Goal: Task Accomplishment & Management: Manage account settings

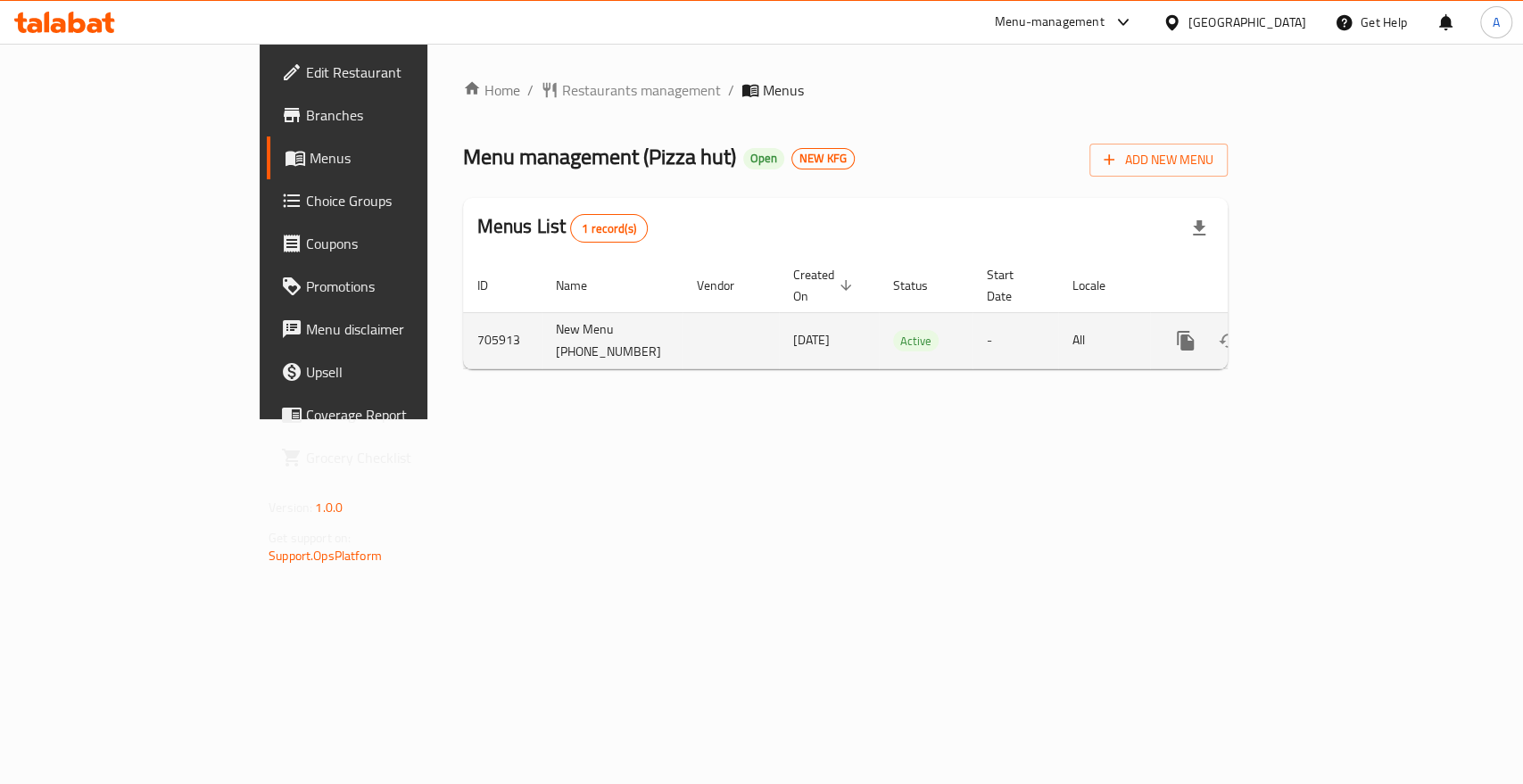
click at [1325, 330] on icon "enhanced table" at bounding box center [1313, 340] width 21 height 21
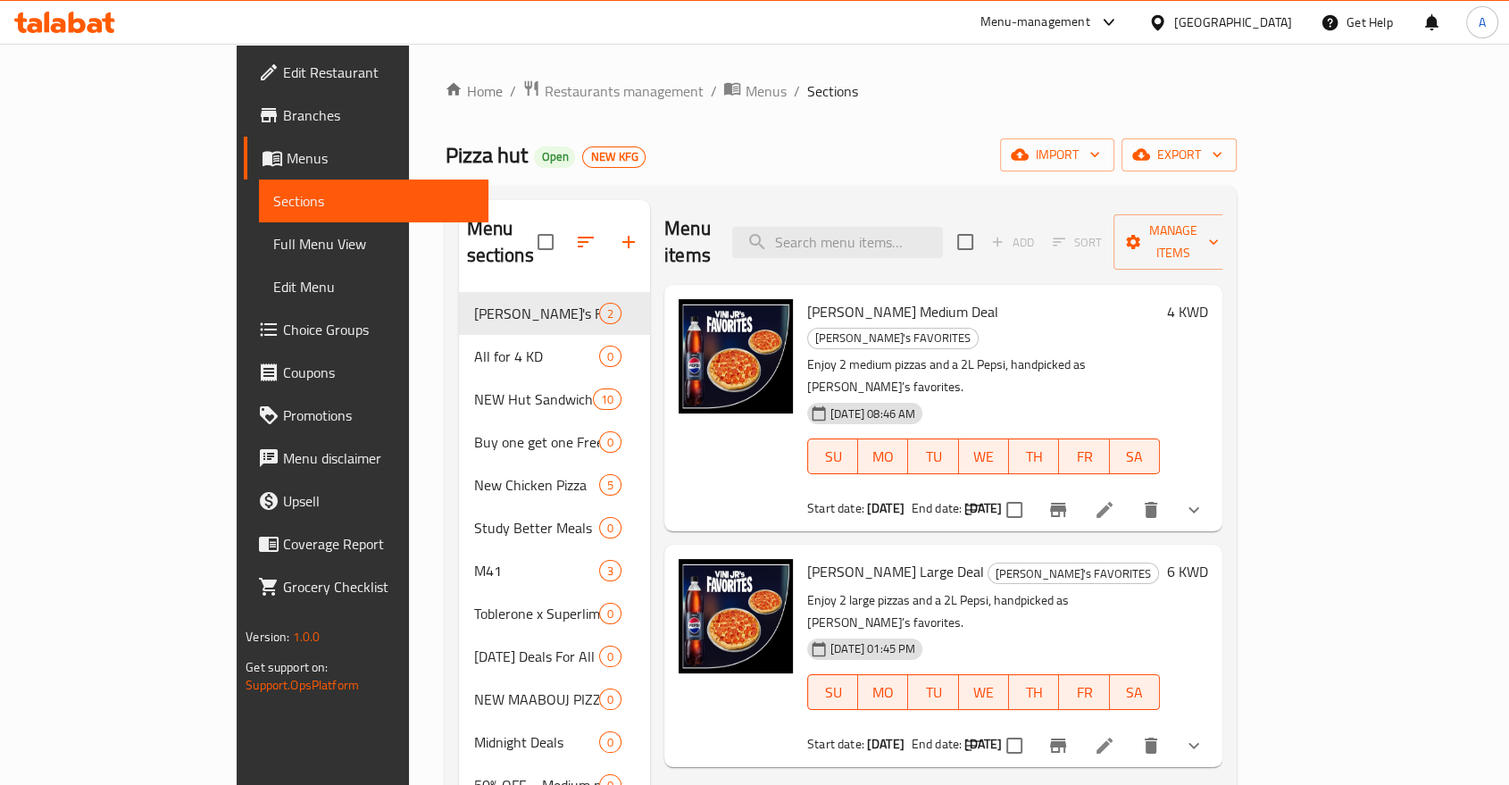
click at [559, 138] on div "Pizza hut Open NEW KFG import export" at bounding box center [840, 154] width 791 height 33
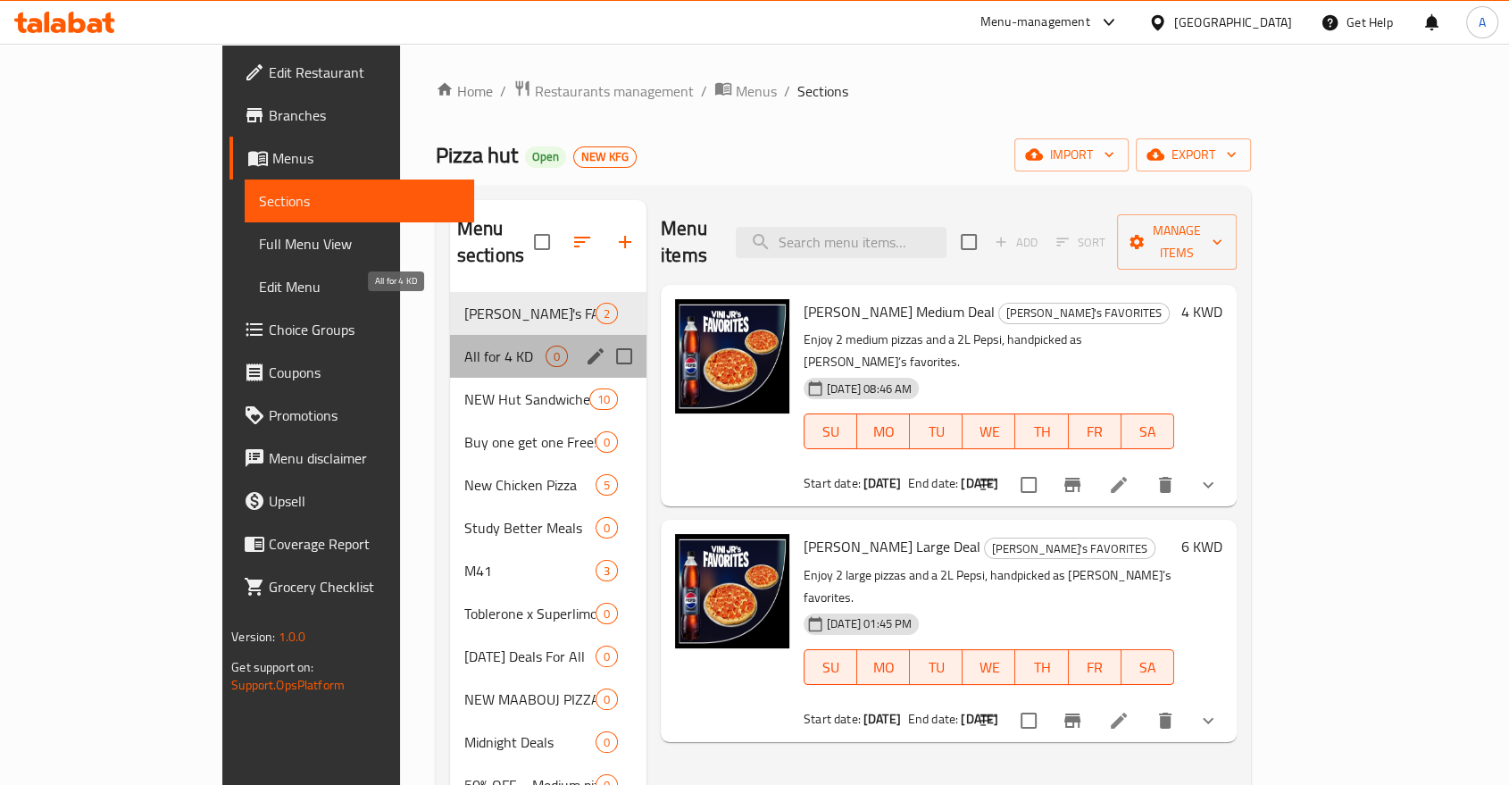
click at [464, 346] on span "All for 4 KD" at bounding box center [504, 356] width 81 height 21
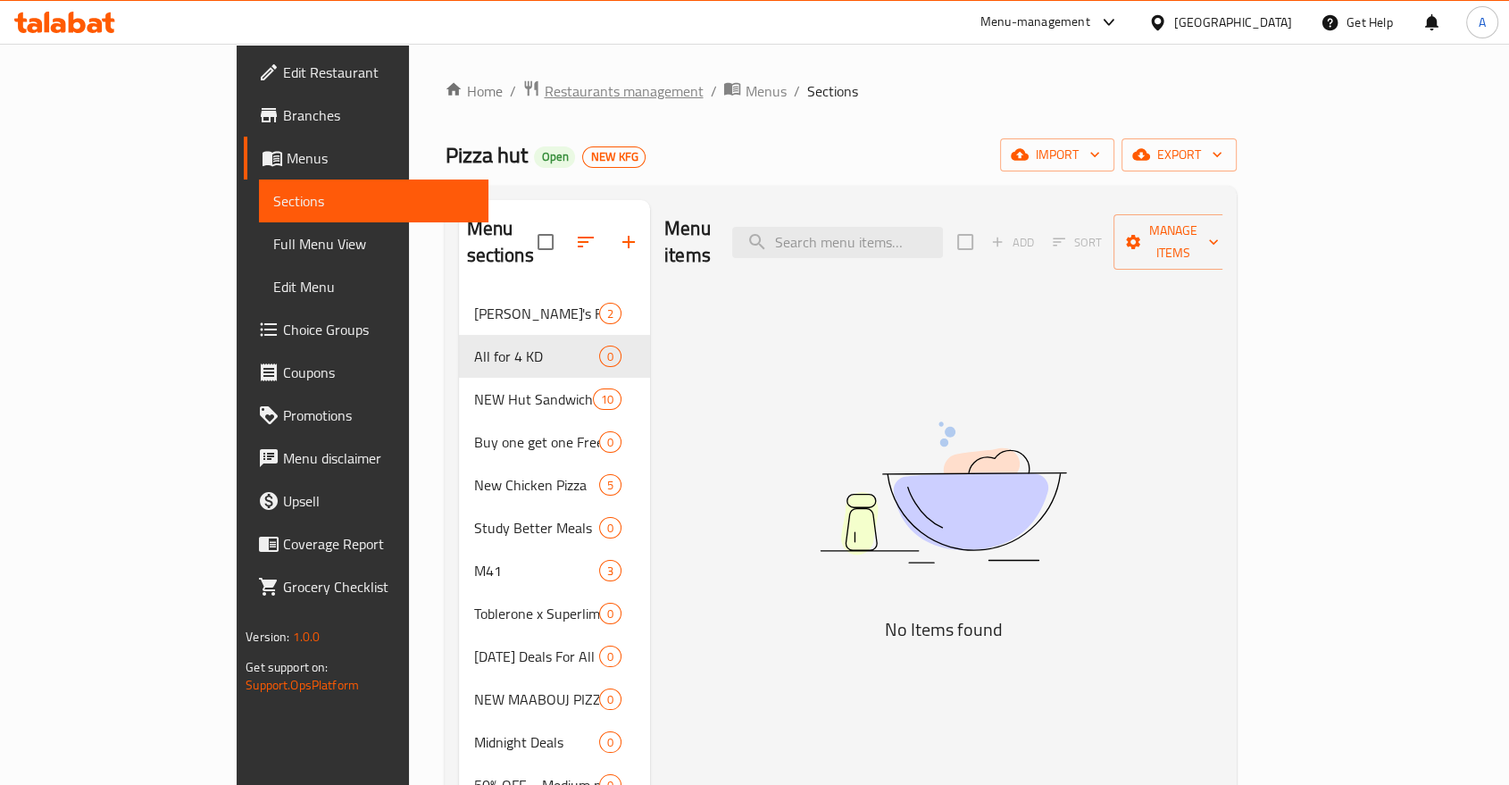
click at [544, 84] on span "Restaurants management" at bounding box center [623, 90] width 159 height 21
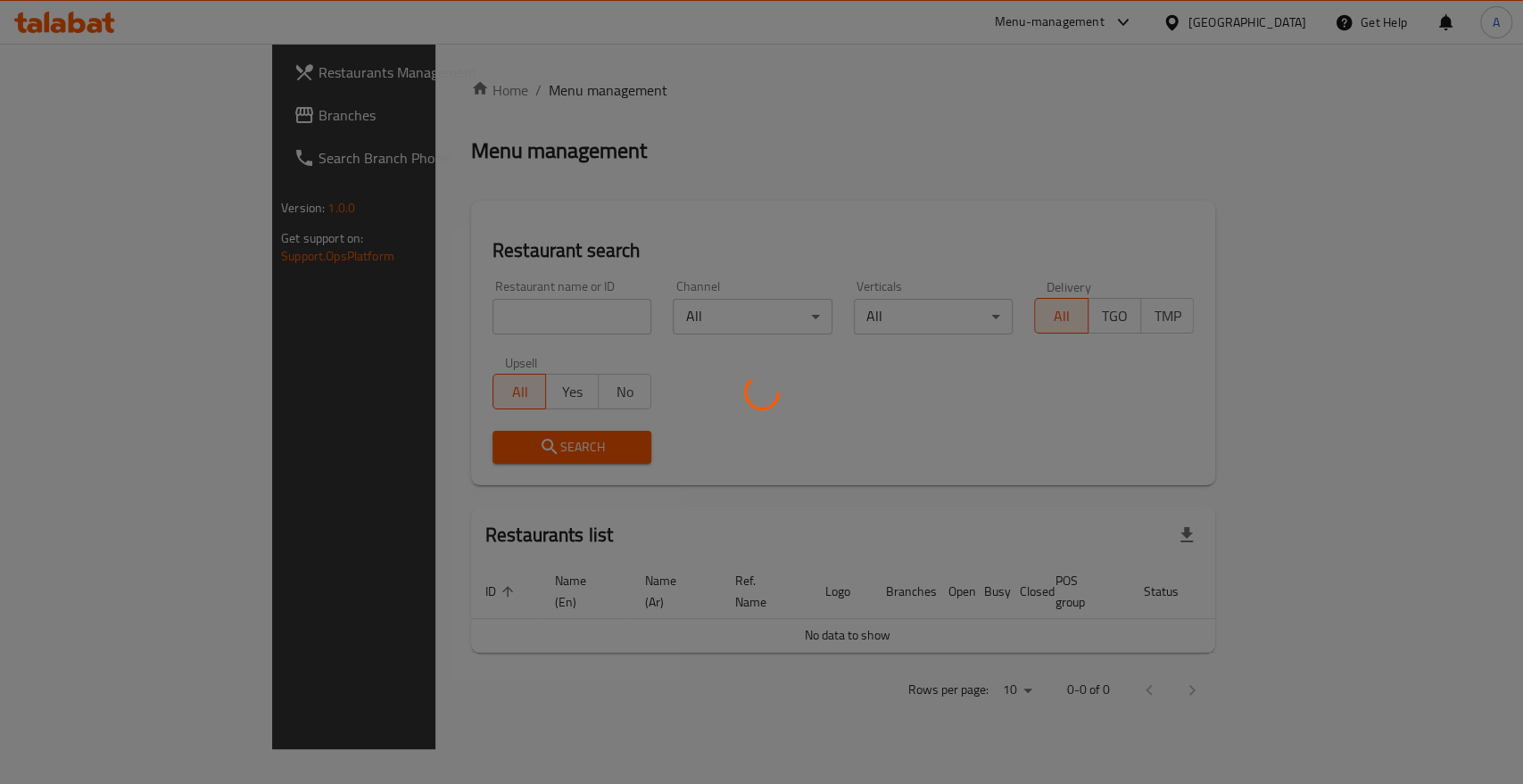
click at [79, 73] on div at bounding box center [762, 392] width 1523 height 784
click at [79, 71] on div at bounding box center [762, 392] width 1523 height 784
click at [96, 68] on div at bounding box center [762, 392] width 1523 height 784
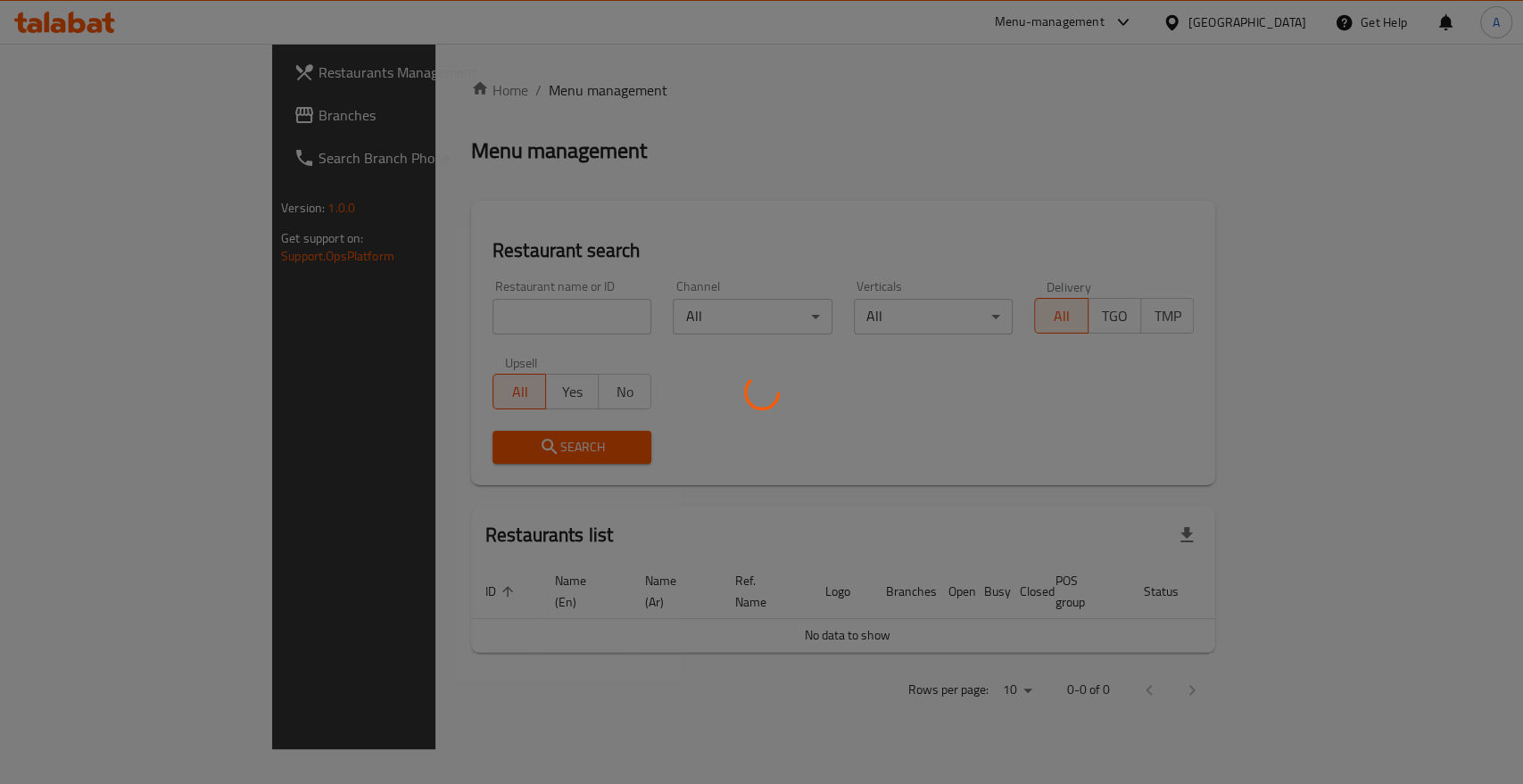
click at [76, 70] on div at bounding box center [762, 392] width 1523 height 784
click at [105, 65] on div at bounding box center [762, 392] width 1523 height 784
click at [645, 110] on div at bounding box center [762, 392] width 1523 height 784
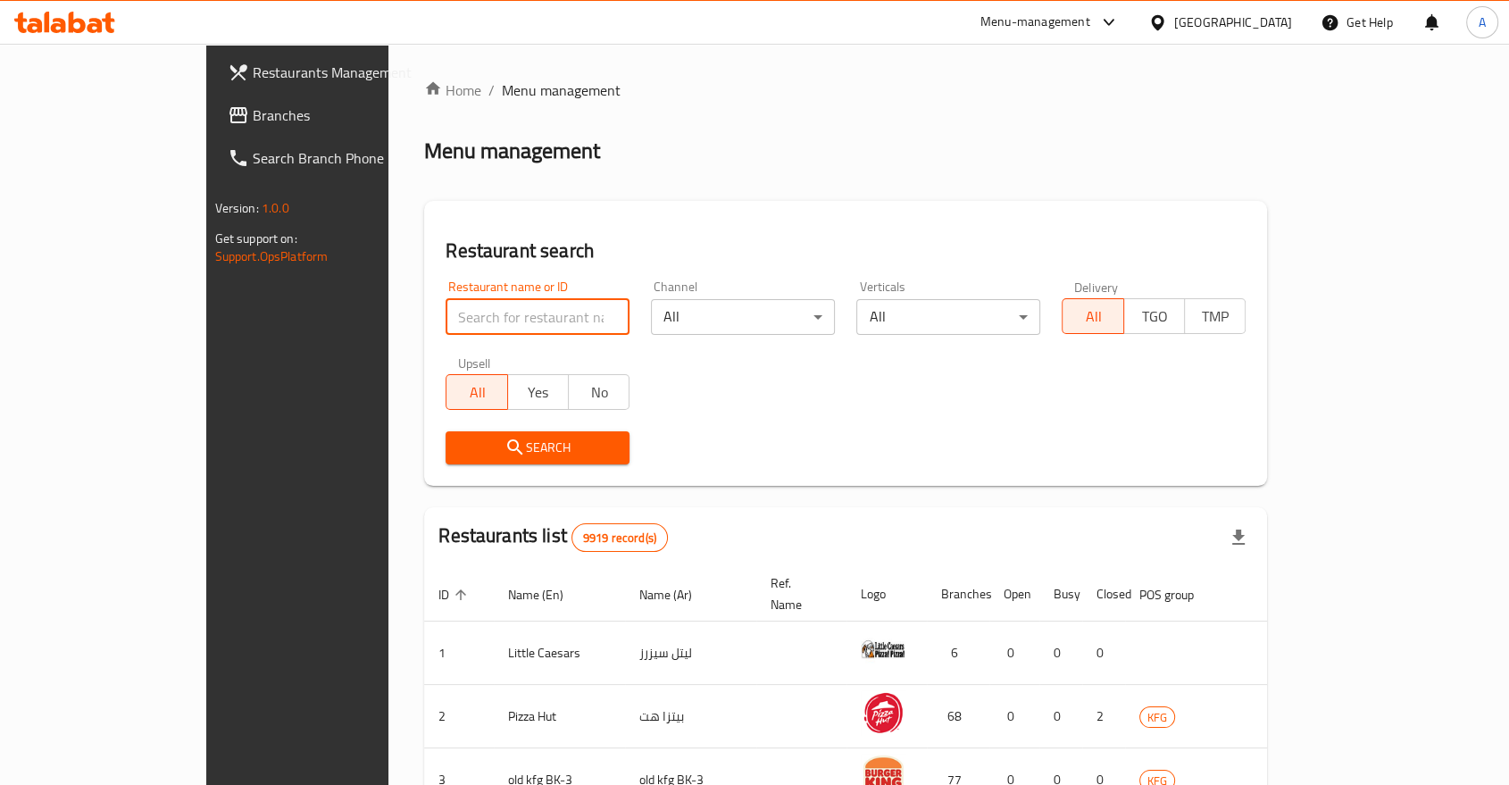
click at [446, 299] on input "search" at bounding box center [538, 317] width 184 height 36
click button "Search" at bounding box center [538, 447] width 184 height 33
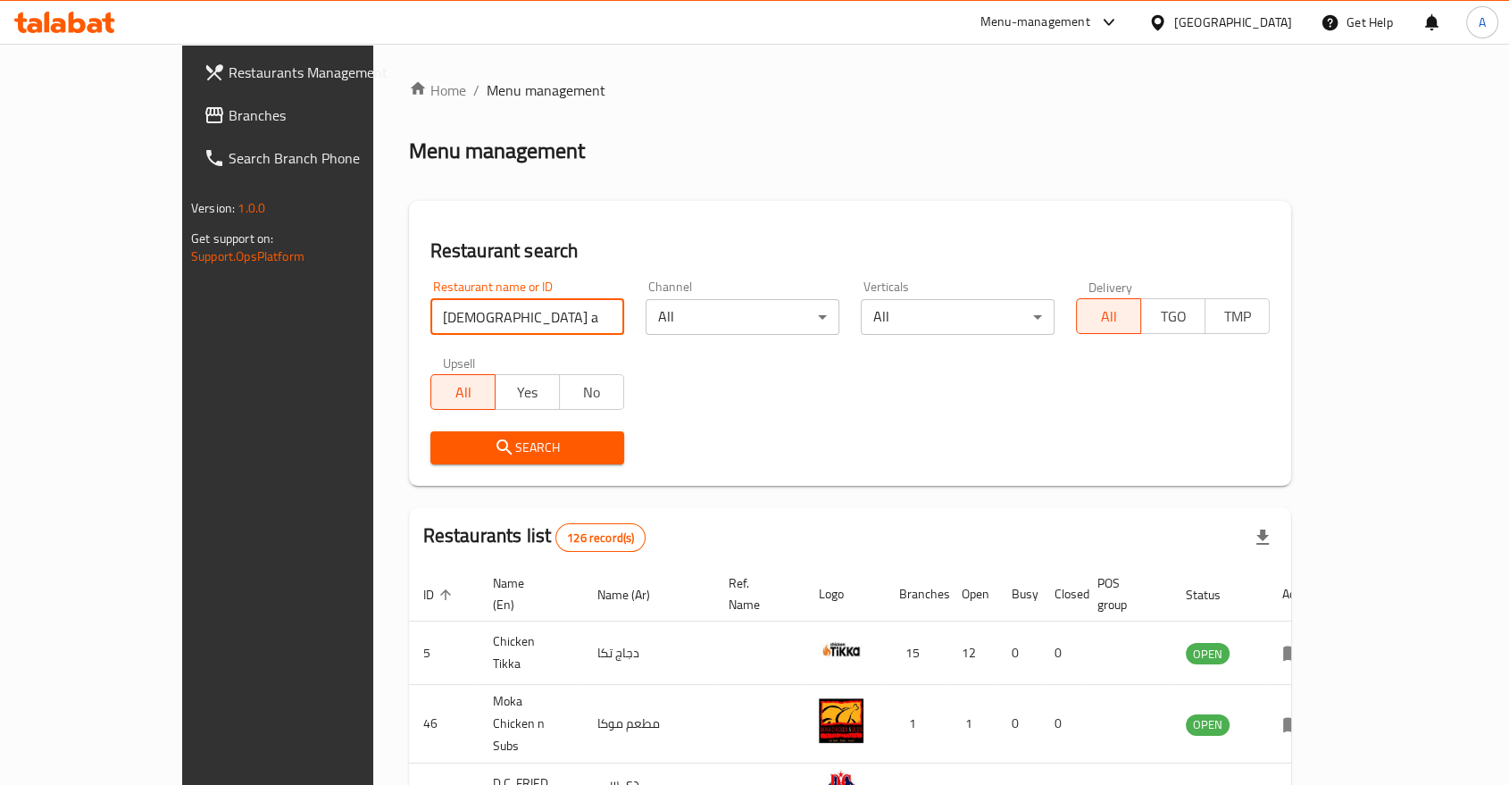
type input "[DEMOGRAPHIC_DATA] a boo"
click button "Search" at bounding box center [527, 447] width 194 height 33
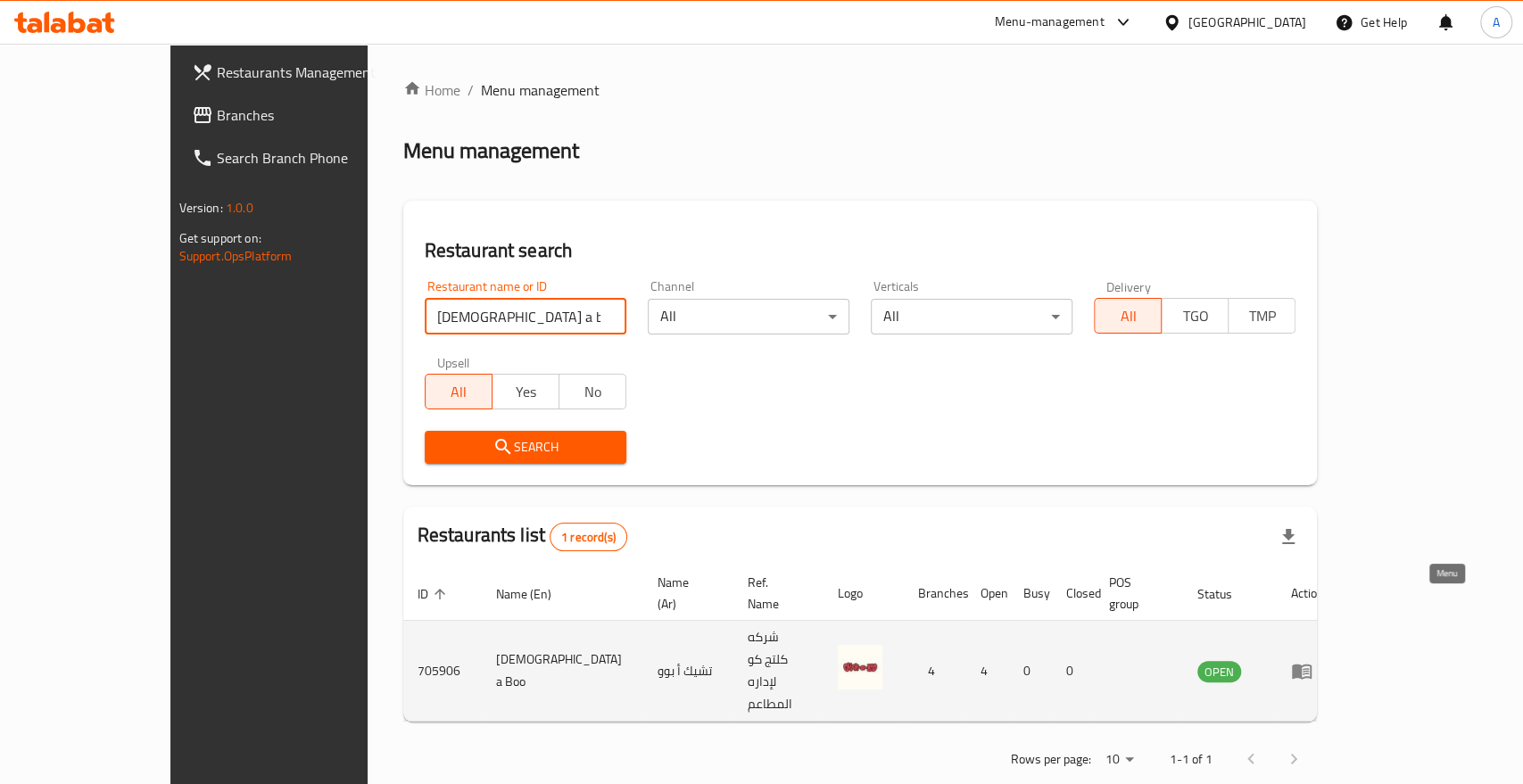
click at [1311, 664] on icon "enhanced table" at bounding box center [1302, 671] width 20 height 15
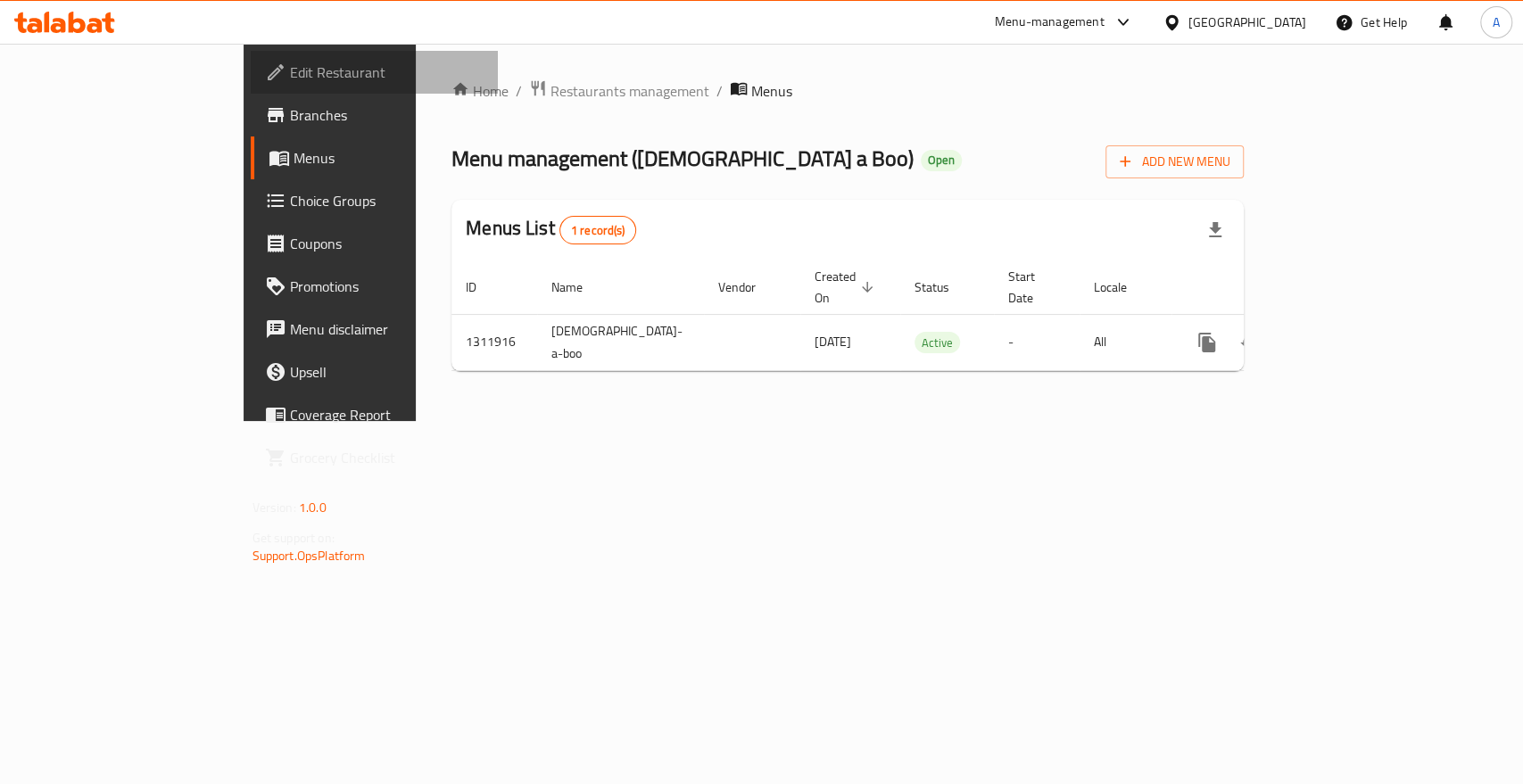
click at [290, 75] on span "Edit Restaurant" at bounding box center [387, 72] width 194 height 21
